Goal: Task Accomplishment & Management: Complete application form

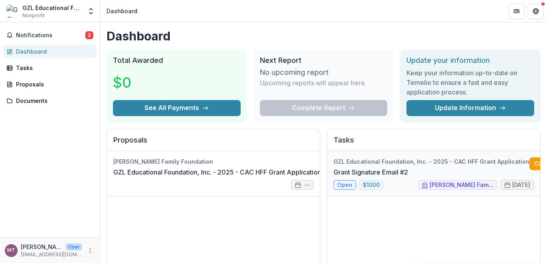
click at [342, 177] on link "Grant Signature Email #2" at bounding box center [370, 172] width 74 height 10
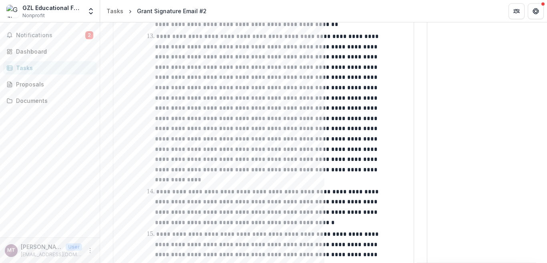
scroll to position [1577, 0]
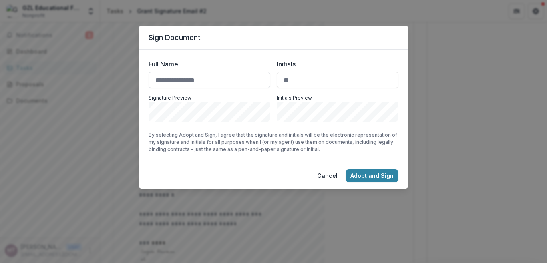
click at [203, 86] on input "Full Name" at bounding box center [209, 80] width 122 height 16
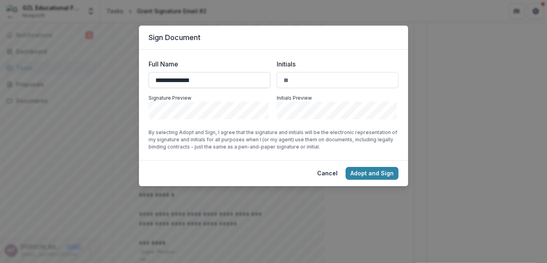
type input "**********"
type input "**"
click at [370, 170] on button "Adopt and Sign" at bounding box center [371, 173] width 53 height 13
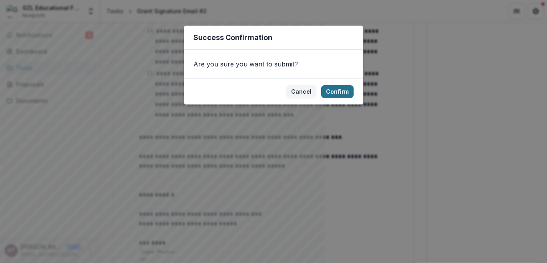
click at [346, 90] on button "Confirm" at bounding box center [337, 91] width 32 height 13
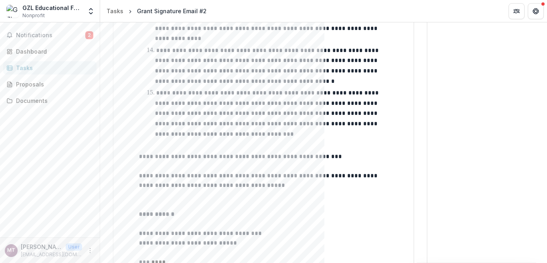
scroll to position [1592, 0]
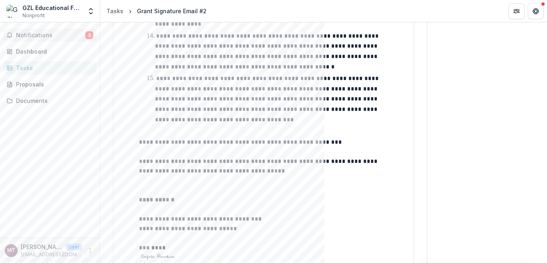
click at [34, 38] on span "Notifications" at bounding box center [50, 35] width 69 height 7
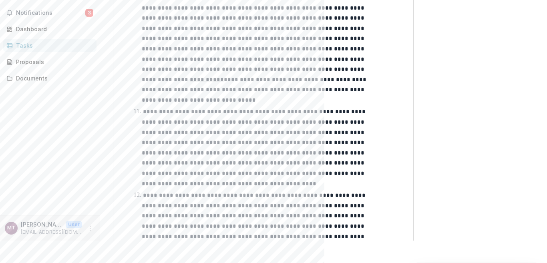
scroll to position [1391, 0]
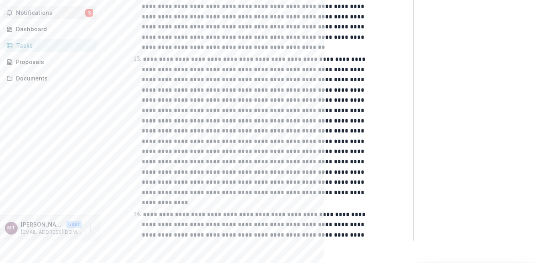
click at [56, 14] on span "Notifications" at bounding box center [50, 13] width 69 height 7
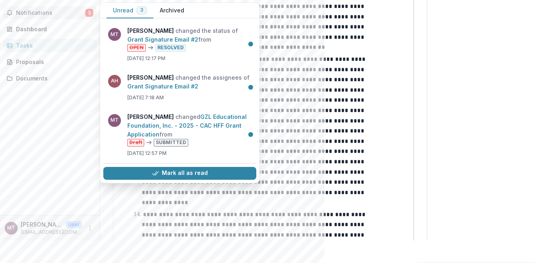
click at [133, 14] on button "Unread 3" at bounding box center [129, 11] width 47 height 16
click at [85, 14] on span "3" at bounding box center [89, 13] width 8 height 8
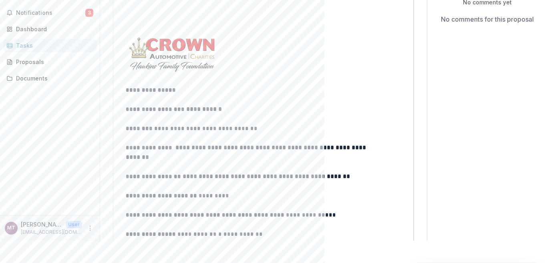
scroll to position [88, 0]
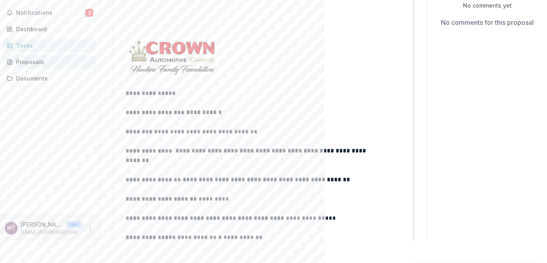
click at [61, 58] on div "Proposals" at bounding box center [53, 62] width 74 height 8
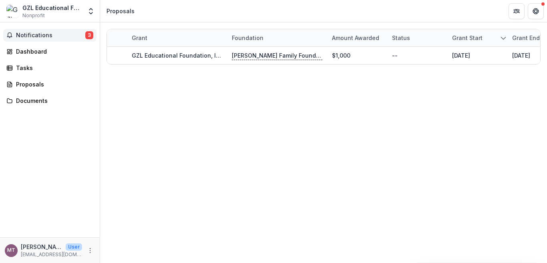
click at [63, 34] on span "Notifications" at bounding box center [50, 35] width 69 height 7
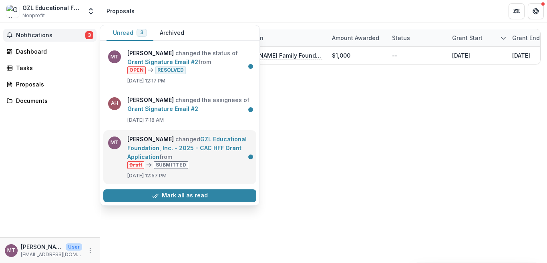
click at [184, 145] on link "GZL Educational Foundation, Inc. - 2025 - CAC HFF Grant Application" at bounding box center [186, 148] width 119 height 24
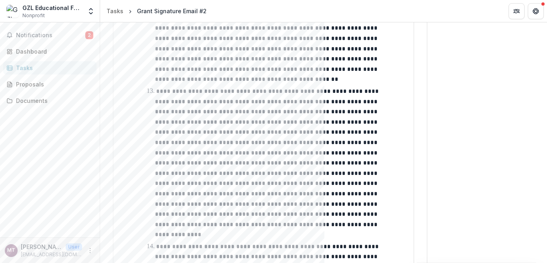
scroll to position [1385, 0]
